Goal: Communication & Community: Answer question/provide support

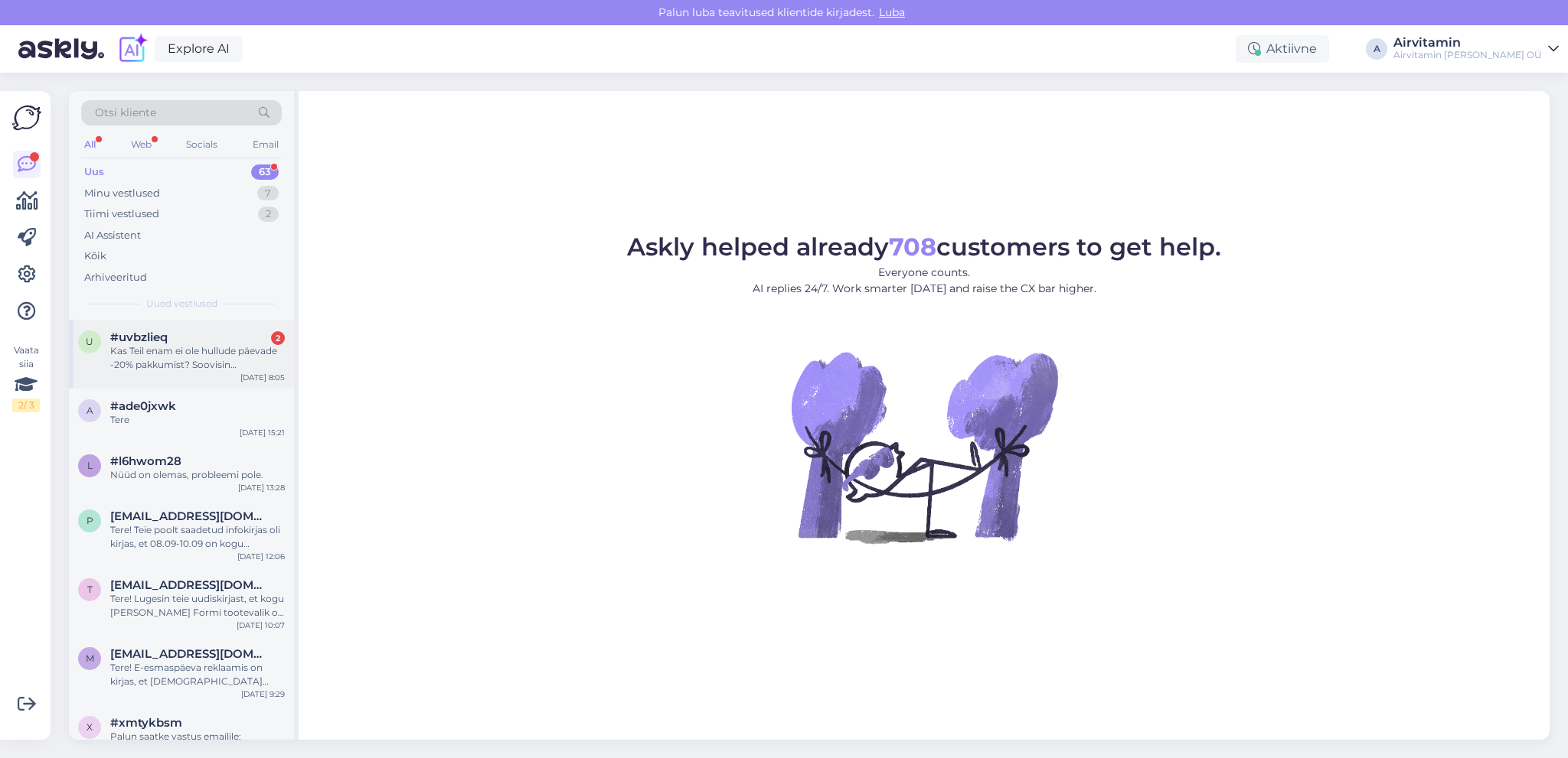
click at [204, 353] on div "Kas Teil enam ei ole hullude päevade -20% pakkumist? Soovisin aromisaatorit ost…" at bounding box center [197, 358] width 174 height 27
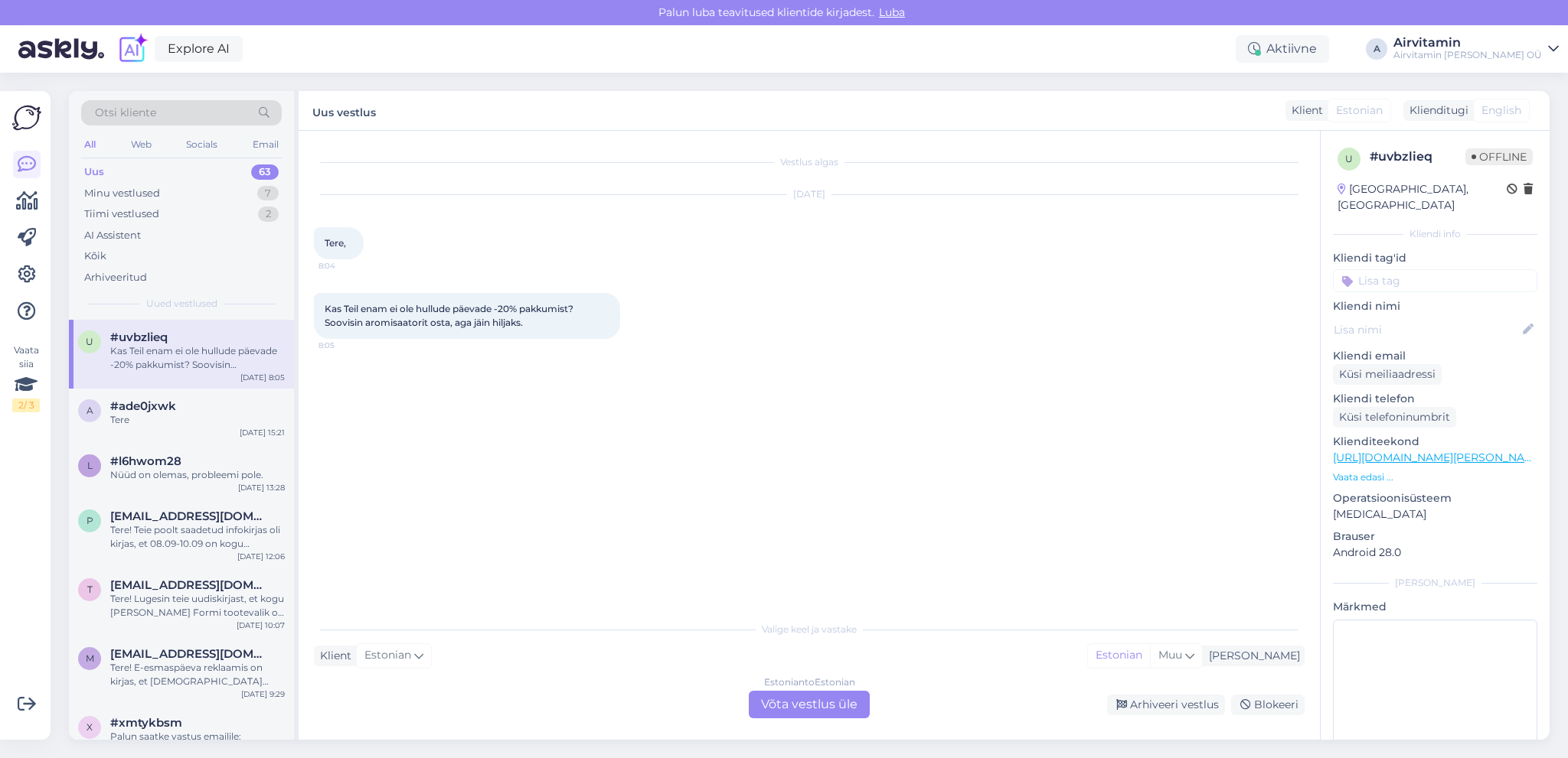
click at [824, 704] on div "Estonian to Estonian Võta vestlus üle" at bounding box center [809, 704] width 121 height 27
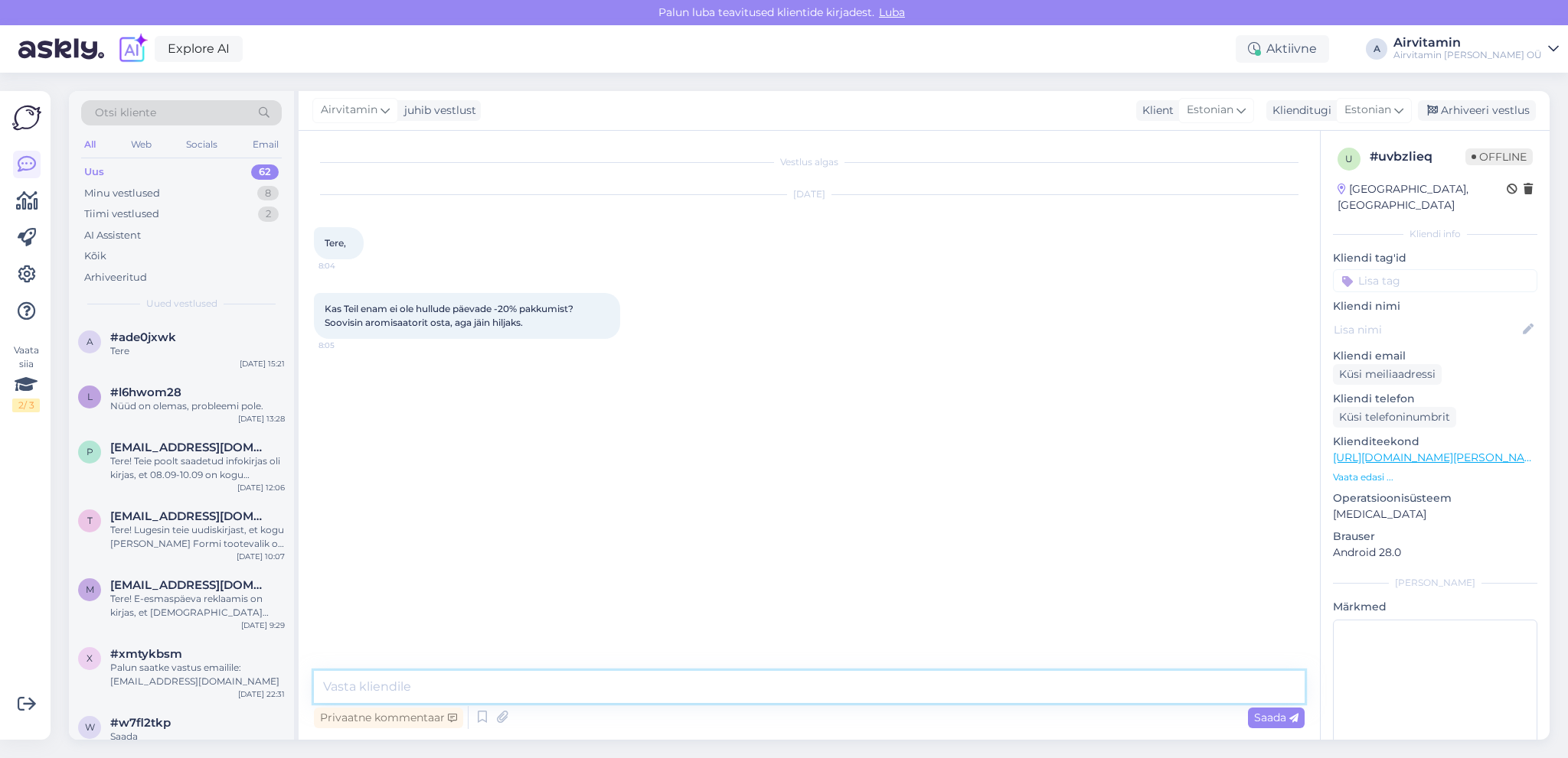
click at [386, 687] on textarea at bounding box center [808, 687] width 990 height 32
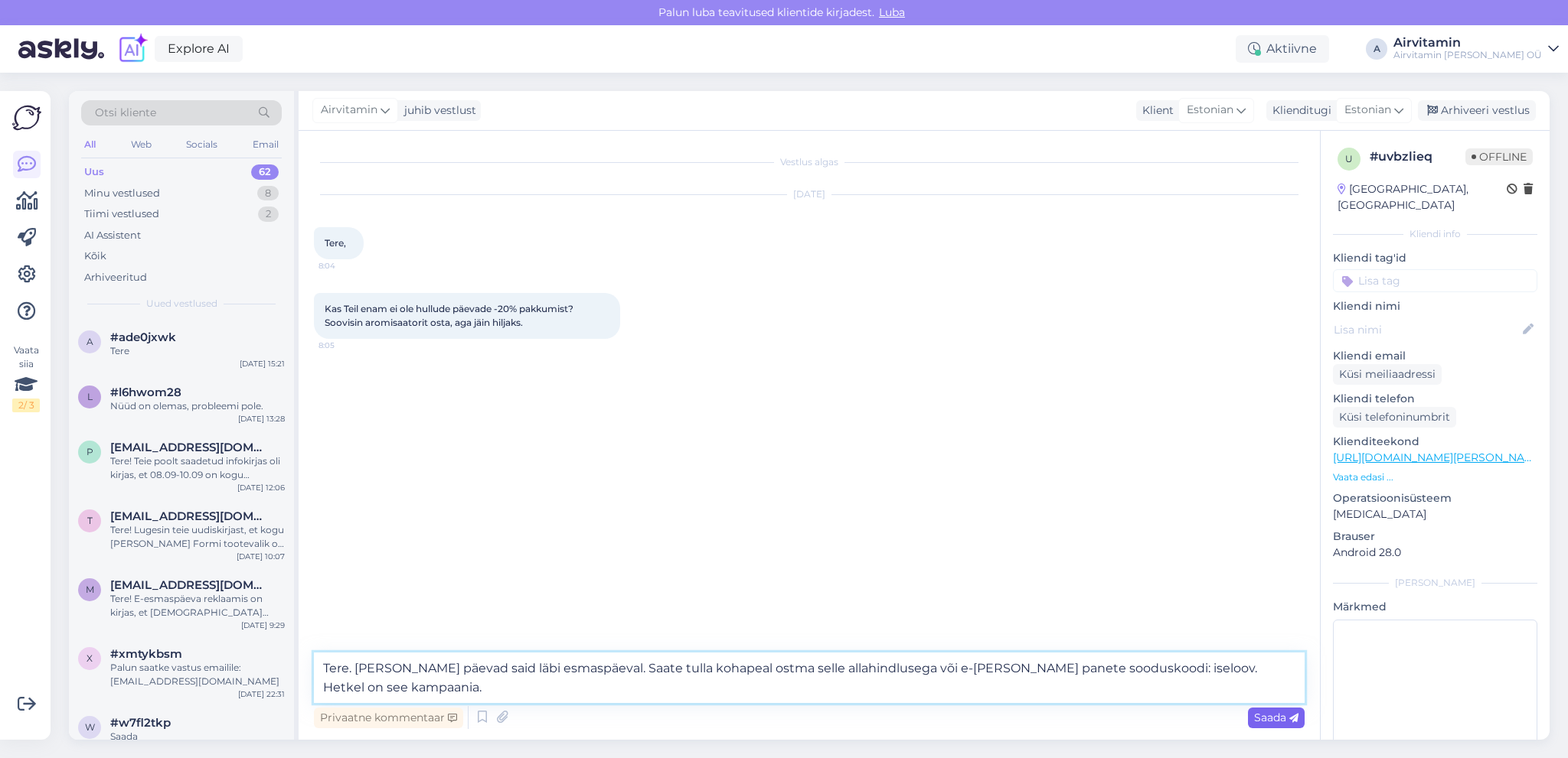
type textarea "Tere. [PERSON_NAME] päevad said läbi esmaspäeval. Saate tulla kohapeal ostma se…"
click at [1268, 715] on span "Saada" at bounding box center [1276, 718] width 45 height 14
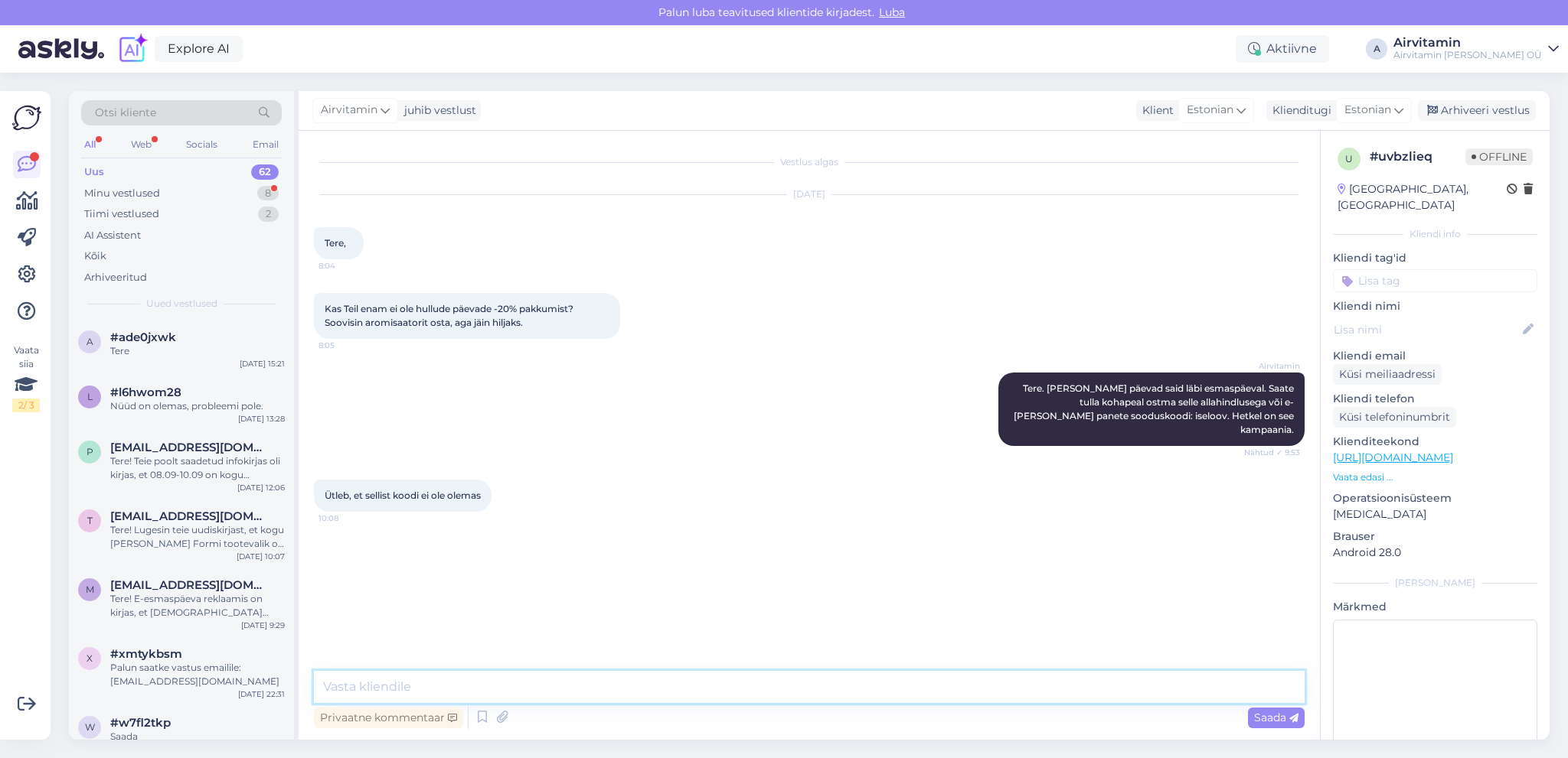
click at [476, 681] on textarea at bounding box center [808, 687] width 990 height 32
click at [333, 684] on textarea at bounding box center [808, 687] width 990 height 32
type textarea "Huvitav, [PERSON_NAME] see kehtima. Siis on võimalus tulla kohapeale või teeme …"
click at [1267, 721] on span "Saada" at bounding box center [1276, 718] width 45 height 14
